Goal: Download file/media

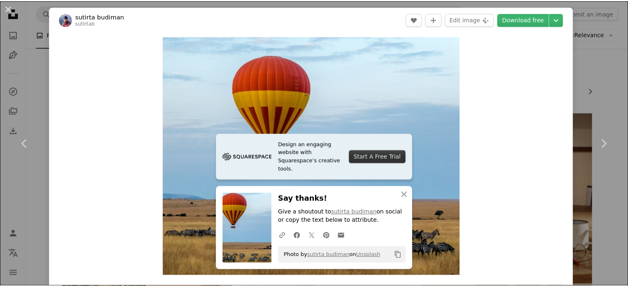
scroll to position [131, 0]
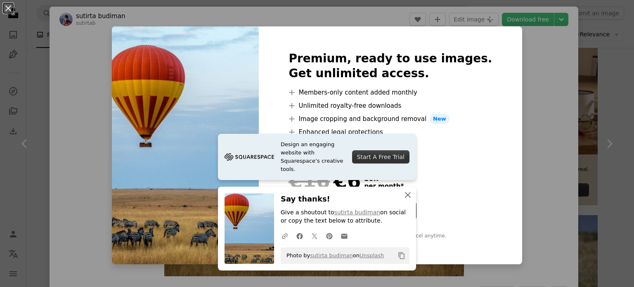
click at [403, 195] on icon "An X shape" at bounding box center [408, 195] width 10 height 10
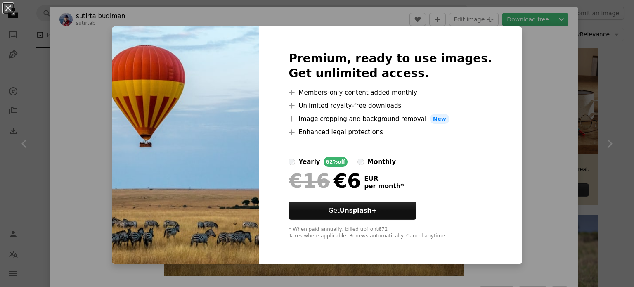
click at [579, 64] on div "An X shape Premium, ready to use images. Get unlimited access. A plus sign Memb…" at bounding box center [317, 143] width 634 height 287
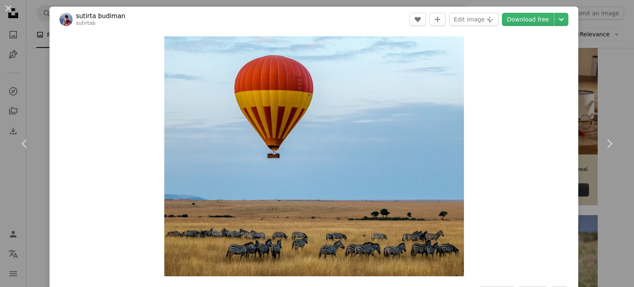
click at [610, 72] on div "An X shape Chevron left Chevron right sutirta budiman sutirtab A heart A plus s…" at bounding box center [317, 143] width 634 height 287
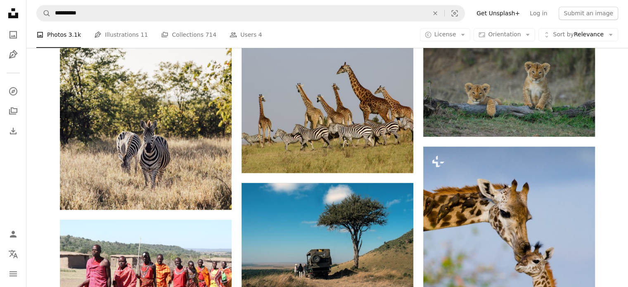
scroll to position [587, 0]
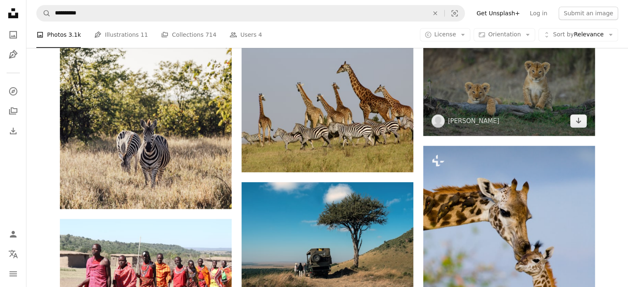
click at [521, 69] on img at bounding box center [509, 78] width 172 height 114
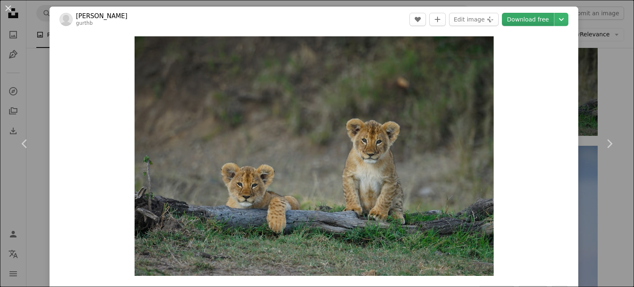
click at [527, 18] on link "Download free" at bounding box center [528, 19] width 52 height 13
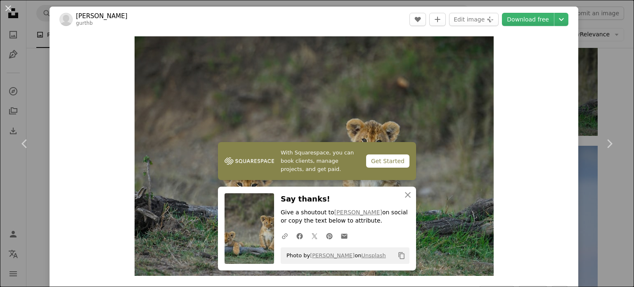
click at [615, 81] on div "An X shape Chevron left Chevron right Gurth Bramall gurthb A heart A plus sign …" at bounding box center [317, 143] width 634 height 287
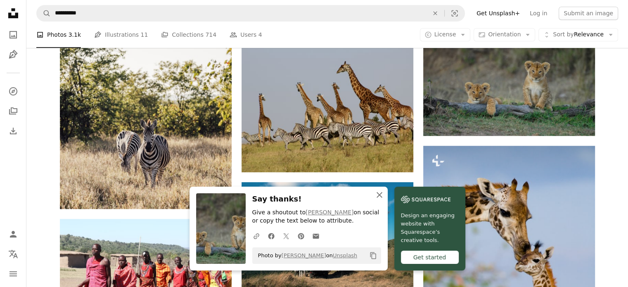
click at [379, 196] on icon "An X shape" at bounding box center [380, 195] width 10 height 10
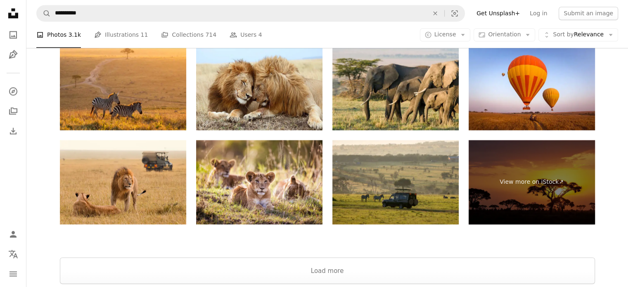
scroll to position [1429, 0]
